Goal: Task Accomplishment & Management: Complete application form

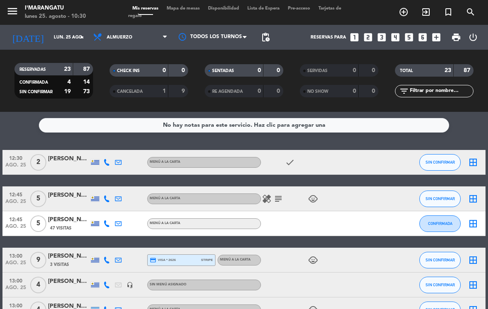
click at [394, 35] on icon "looks_4" at bounding box center [395, 37] width 11 height 11
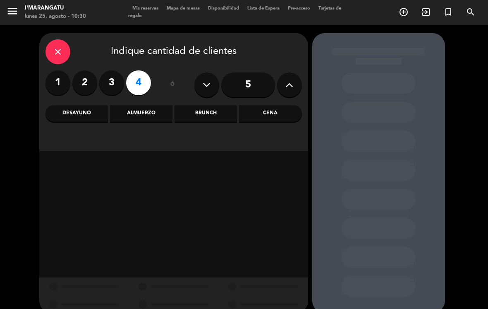
click at [151, 112] on div "Almuerzo" at bounding box center [141, 113] width 63 height 17
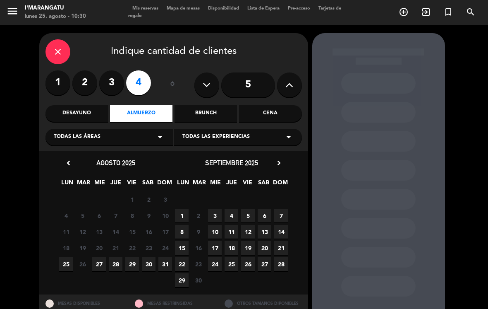
click at [67, 262] on span "25" at bounding box center [66, 264] width 14 height 14
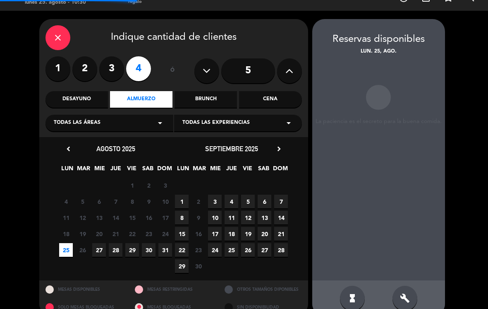
scroll to position [13, 0]
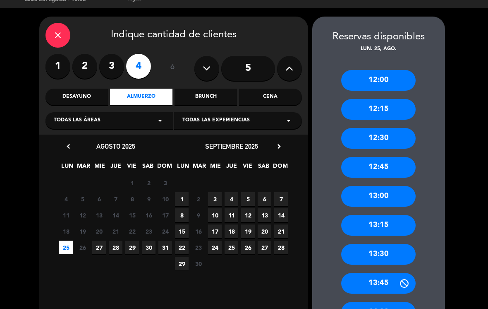
click at [399, 244] on div "13:30" at bounding box center [379, 254] width 75 height 21
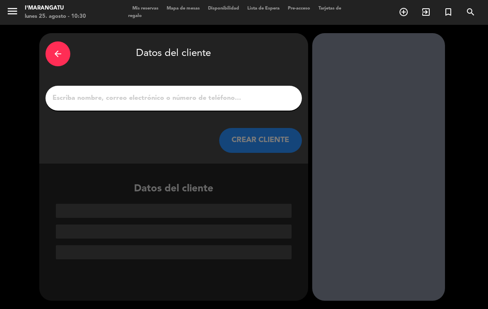
click at [251, 92] on input "1" at bounding box center [174, 98] width 244 height 12
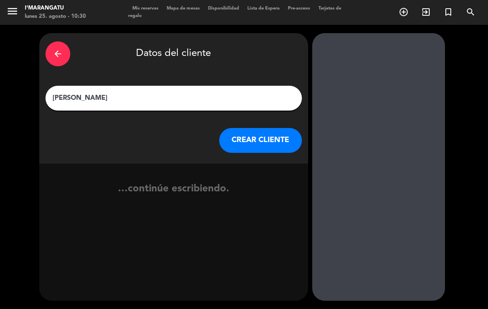
type input "[PERSON_NAME]"
click at [273, 128] on button "CREAR CLIENTE" at bounding box center [260, 140] width 83 height 25
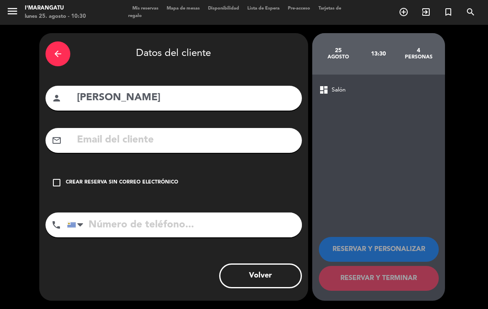
click at [61, 170] on div "check_box_outline_blank Crear reserva sin correo electrónico" at bounding box center [174, 182] width 257 height 25
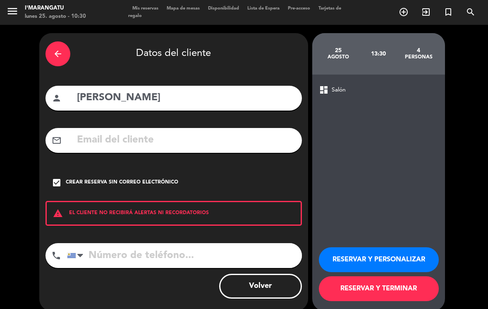
click at [181, 243] on input "tel" at bounding box center [184, 255] width 235 height 25
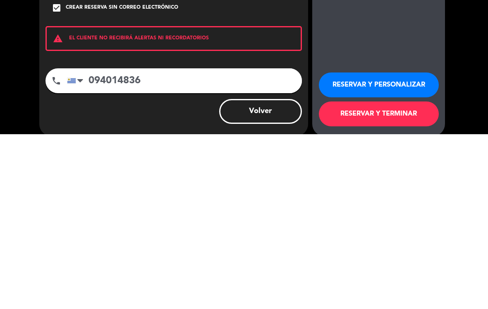
type input "094014836"
click at [413, 276] on button "RESERVAR Y TERMINAR" at bounding box center [379, 288] width 120 height 25
